Goal: Browse casually

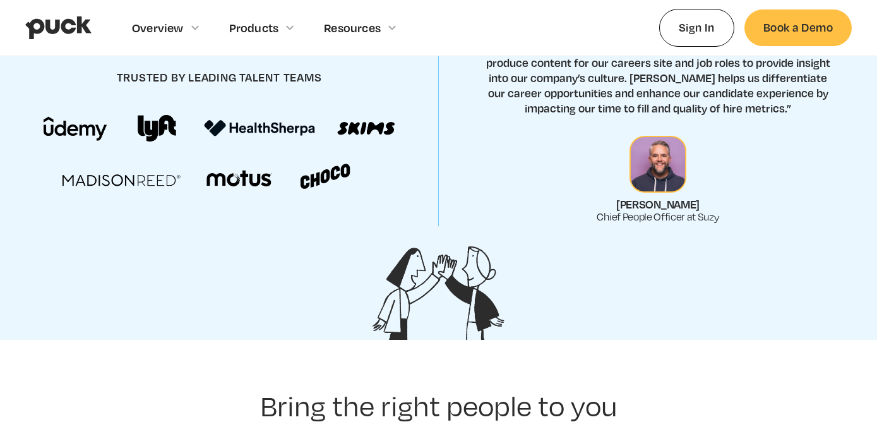
scroll to position [592, 0]
click at [610, 282] on section "Over 30k people have been hired with Puck trusted by leading talent teams “[PER…" at bounding box center [438, 114] width 877 height 449
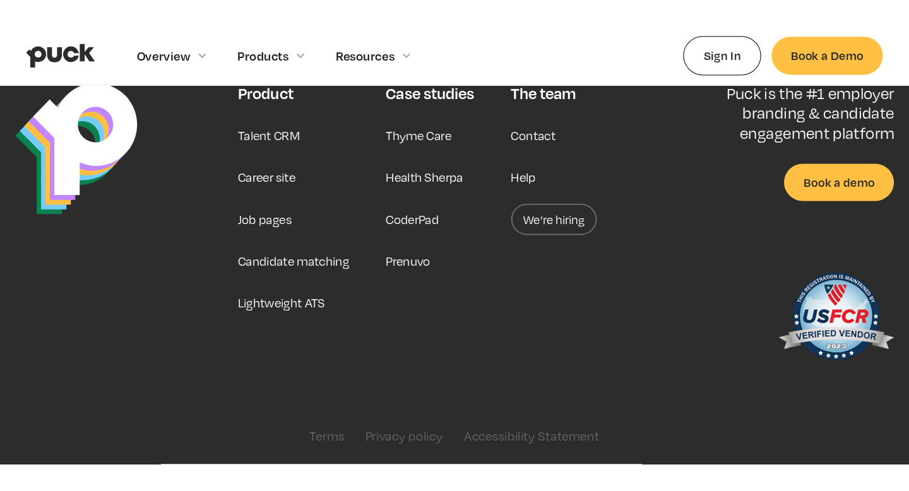
scroll to position [3278, 0]
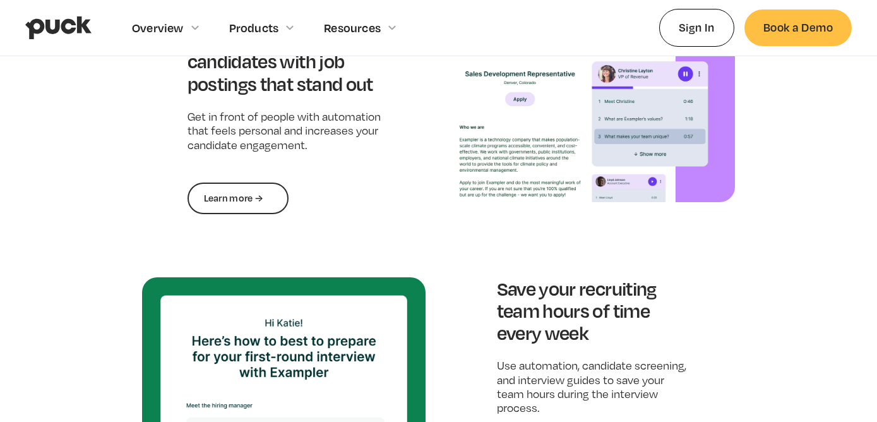
scroll to position [1063, 0]
